Goal: Task Accomplishment & Management: Manage account settings

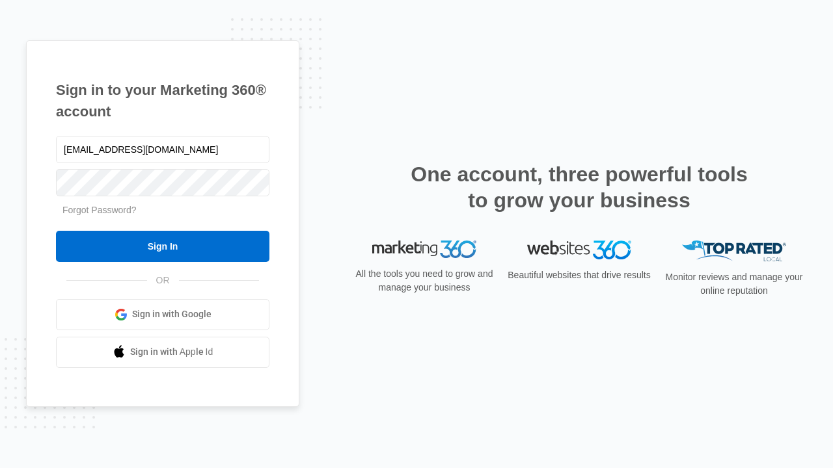
type input "[EMAIL_ADDRESS][DOMAIN_NAME]"
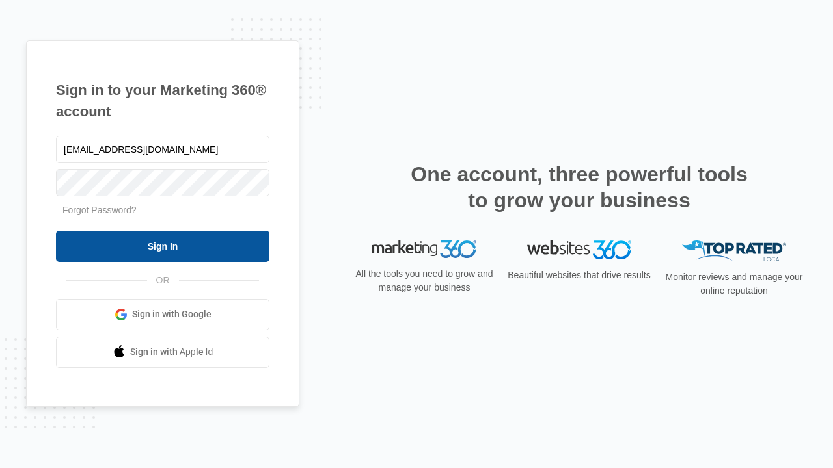
click at [163, 246] on input "Sign In" at bounding box center [162, 246] width 213 height 31
